Goal: Task Accomplishment & Management: Use online tool/utility

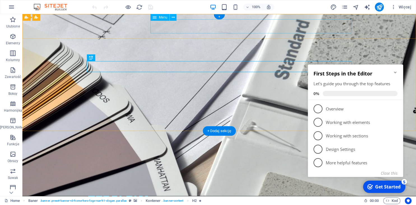
click at [326, 200] on nav "Strona Główna O Nas Usługi Galeria FAQ Kontakt" at bounding box center [219, 207] width 265 height 14
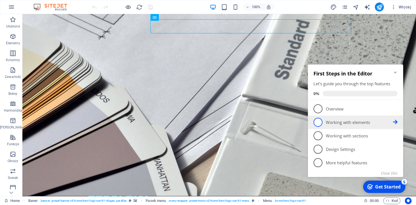
click at [349, 121] on p "Working with elements - incomplete" at bounding box center [359, 122] width 67 height 6
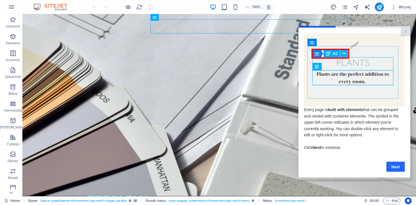
click at [393, 167] on link "Next" at bounding box center [396, 167] width 19 height 10
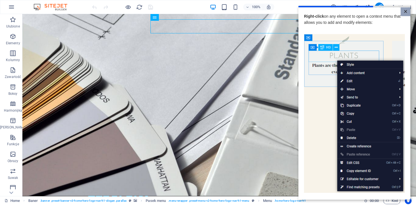
click at [406, 13] on link "×" at bounding box center [406, 11] width 10 height 9
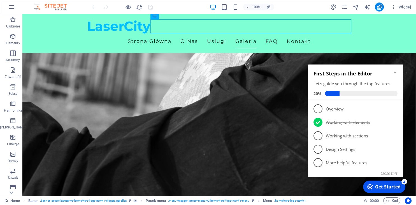
scroll to position [1329, 0]
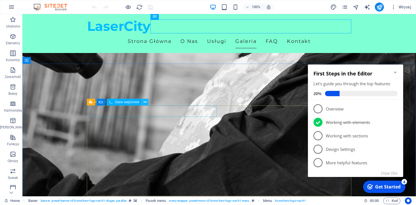
click at [145, 103] on icon at bounding box center [145, 102] width 3 height 6
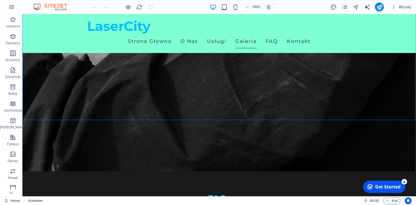
scroll to position [1457, 0]
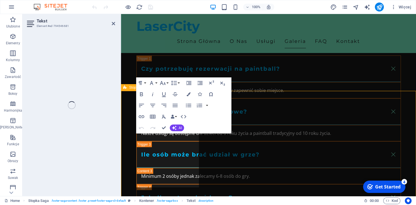
scroll to position [1309, 0]
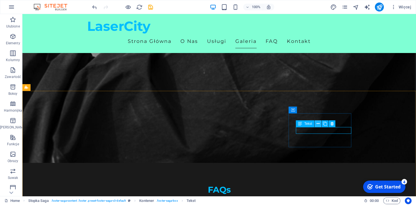
click at [317, 125] on icon at bounding box center [318, 124] width 3 height 6
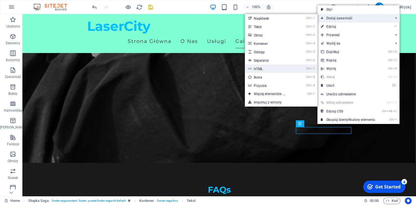
click at [266, 71] on link "Ctrl 7 HTML" at bounding box center [271, 69] width 52 height 8
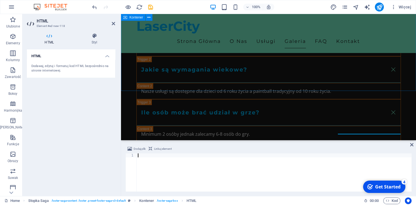
scroll to position [1309, 0]
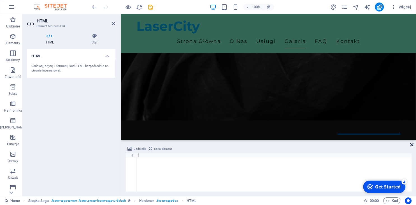
click at [411, 143] on icon at bounding box center [412, 144] width 3 height 4
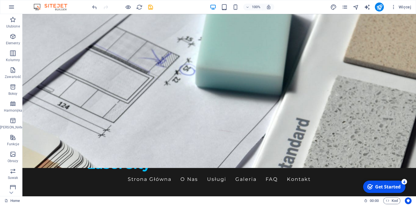
scroll to position [0, 0]
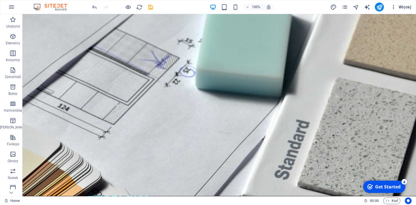
click at [402, 4] on span "Więcej" at bounding box center [401, 7] width 21 height 6
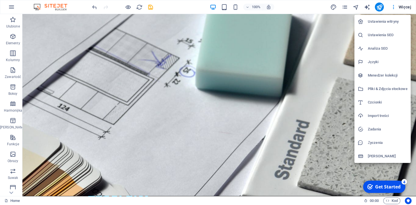
click at [379, 5] on div at bounding box center [208, 102] width 416 height 205
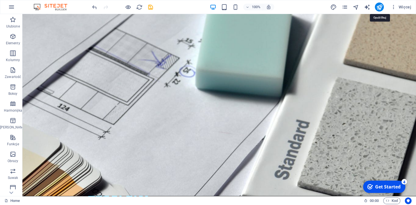
click at [379, 5] on icon "publish" at bounding box center [380, 7] width 6 height 6
